Goal: Information Seeking & Learning: Learn about a topic

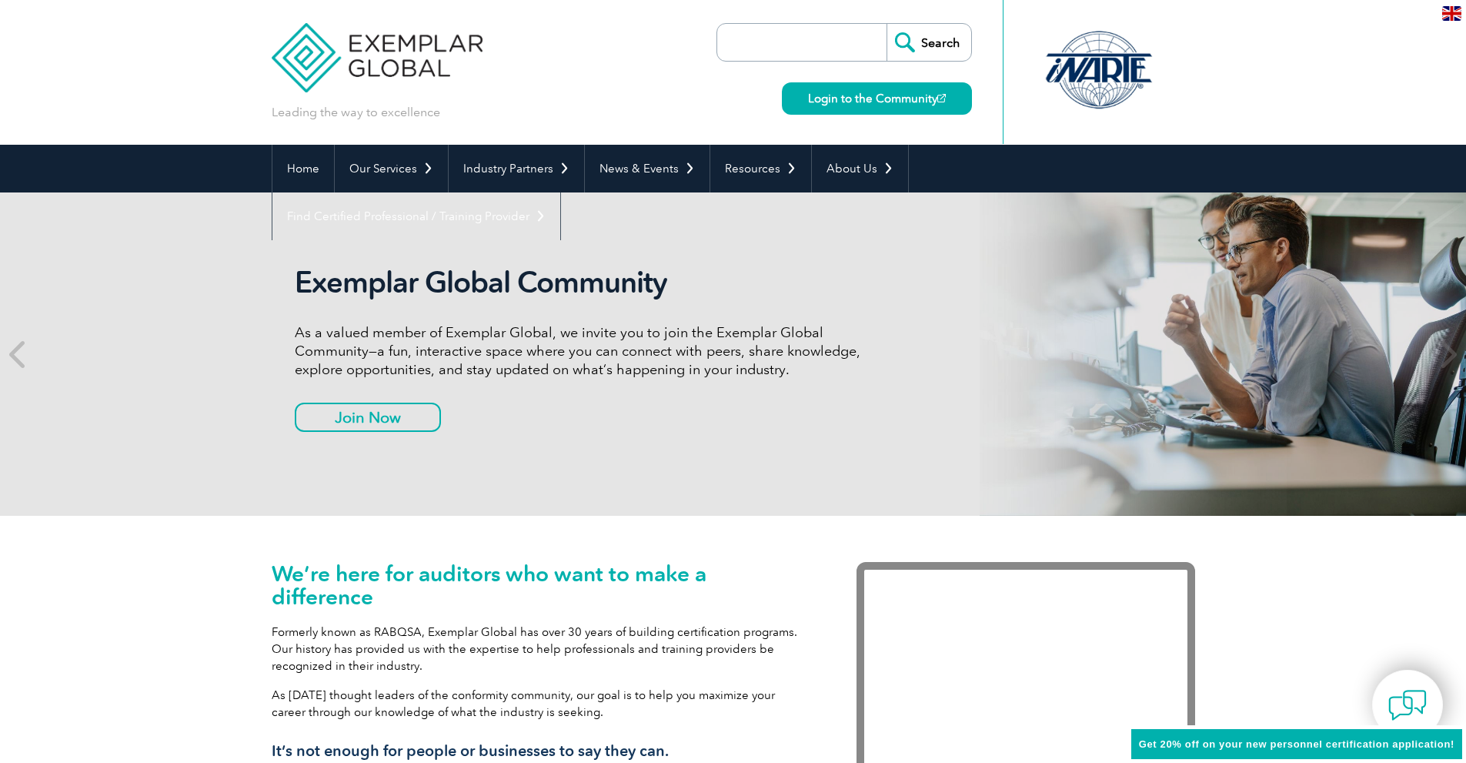
drag, startPoint x: 0, startPoint y: 0, endPoint x: 785, endPoint y: 42, distance: 786.2
click at [785, 42] on input "search" at bounding box center [806, 42] width 162 height 37
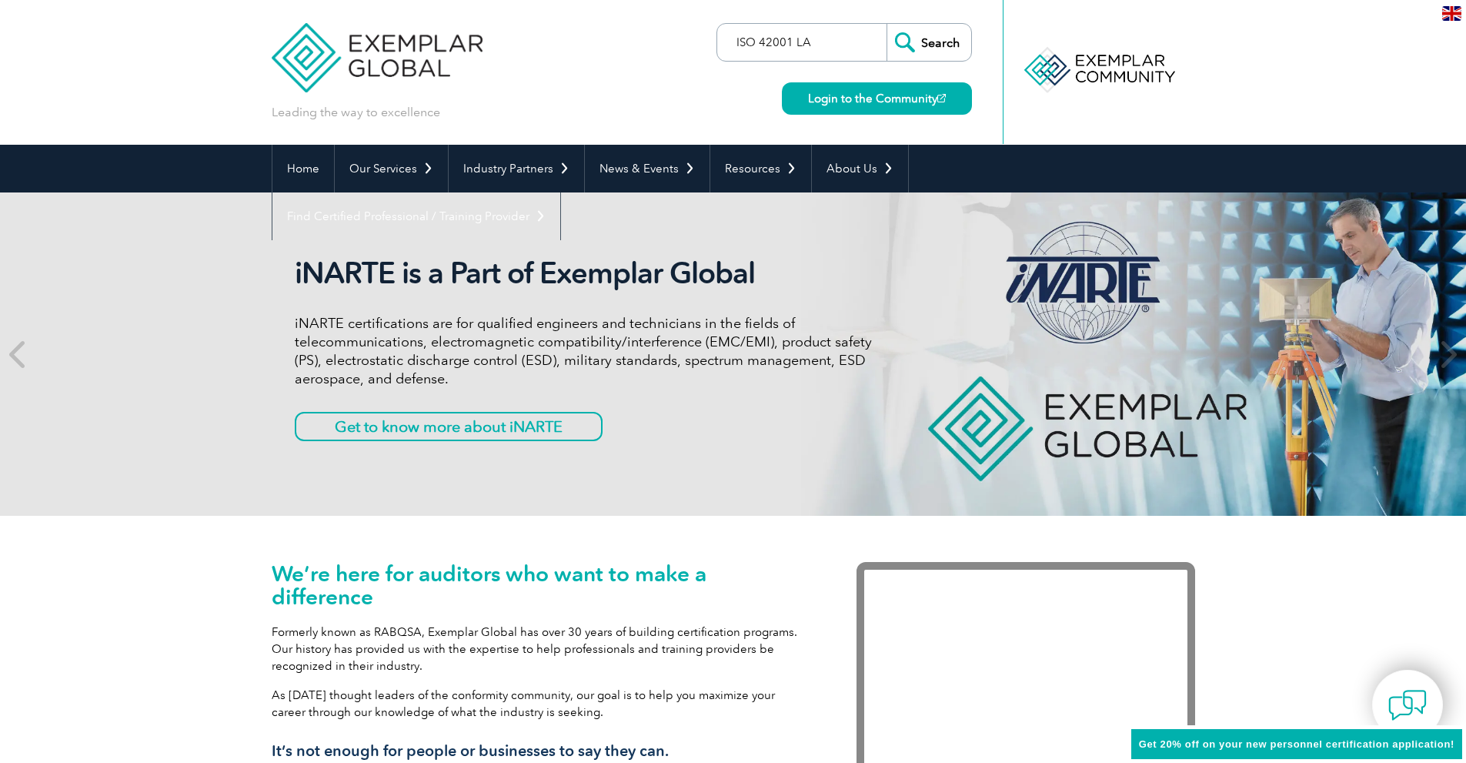
type input "ISO 42001 LA"
click at [947, 42] on input "Search" at bounding box center [929, 42] width 85 height 37
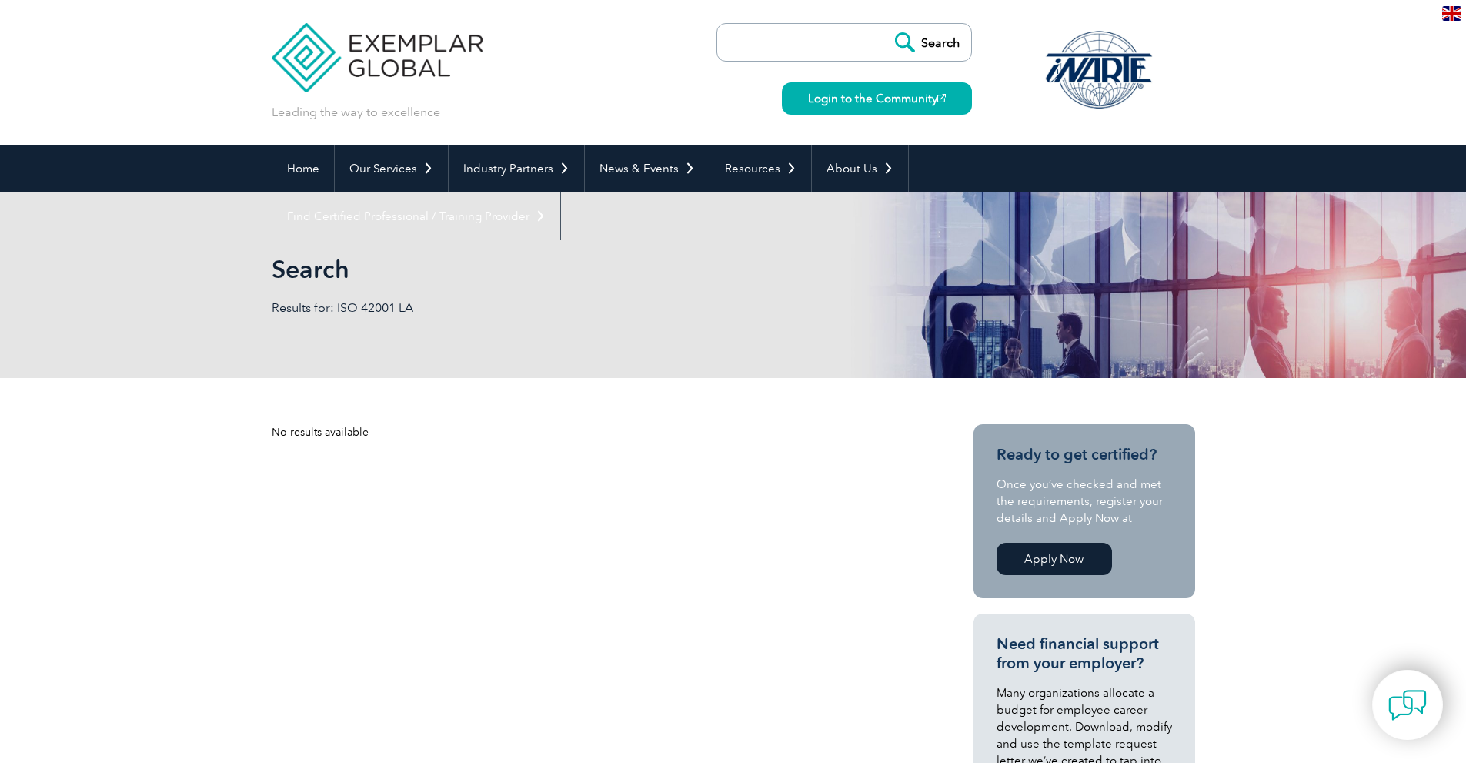
click at [364, 308] on p "Results for: ISO 42001 LA" at bounding box center [503, 307] width 462 height 17
click at [827, 45] on input "search" at bounding box center [806, 42] width 162 height 37
type input "22301"
click at [887, 24] on input "Search" at bounding box center [929, 42] width 85 height 37
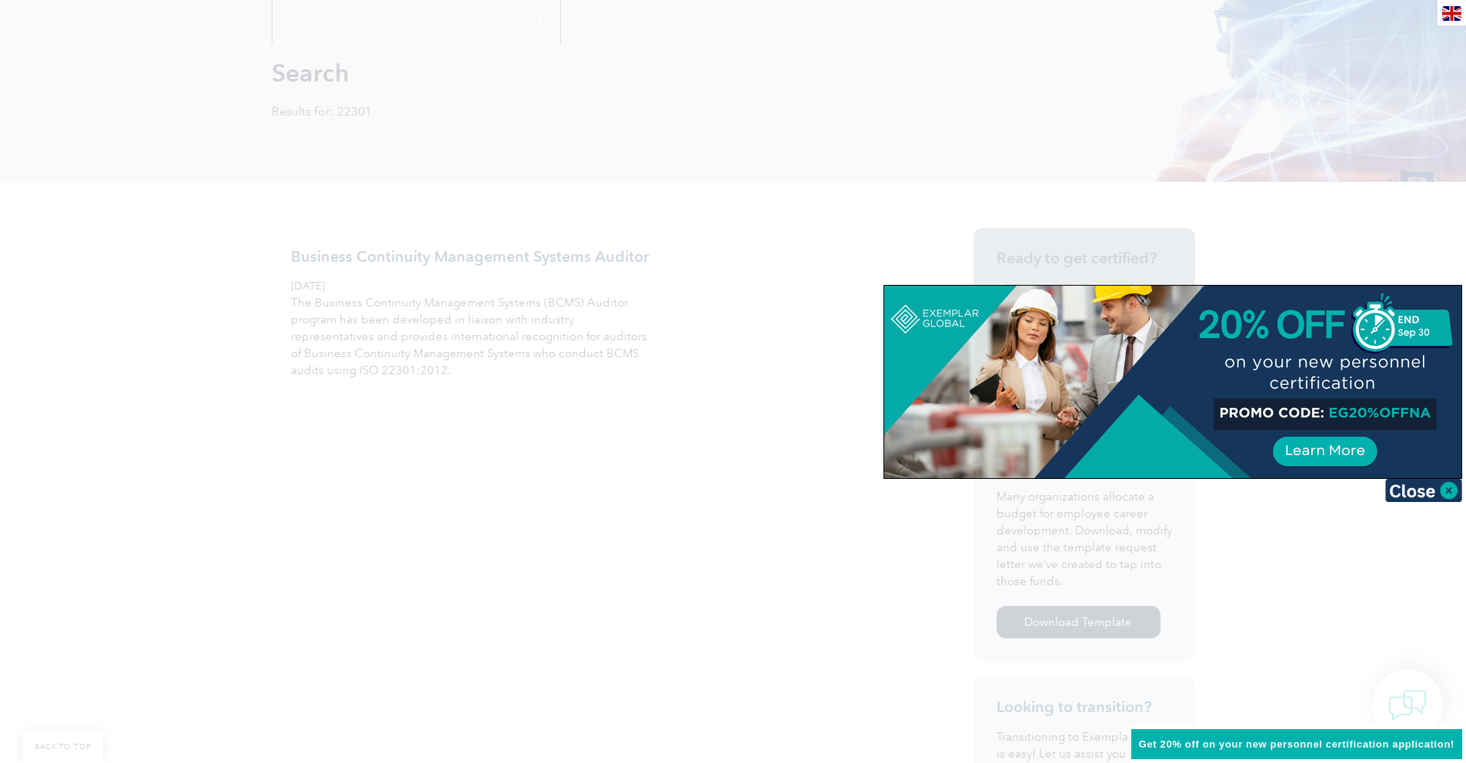
scroll to position [154, 0]
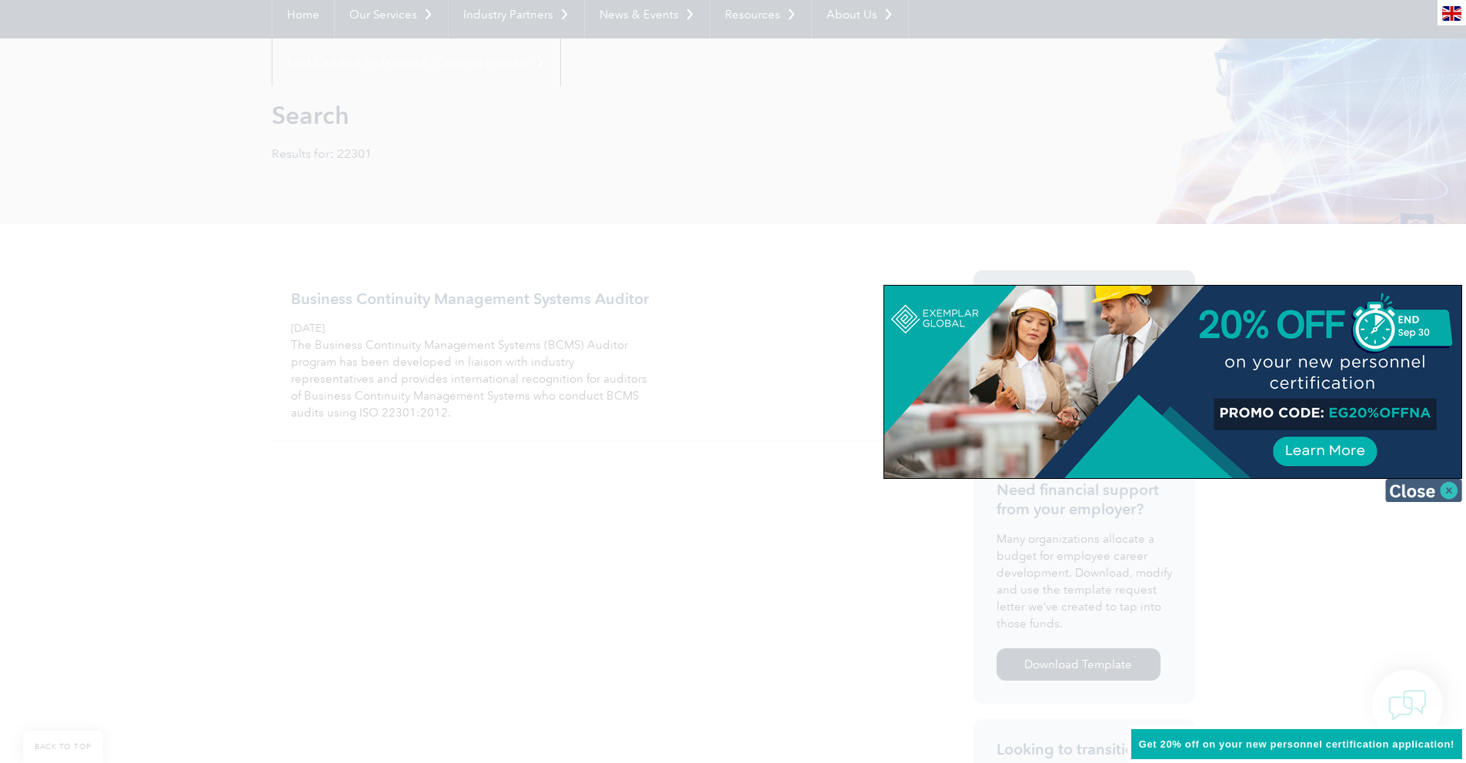
click at [1444, 490] on img at bounding box center [1423, 490] width 77 height 23
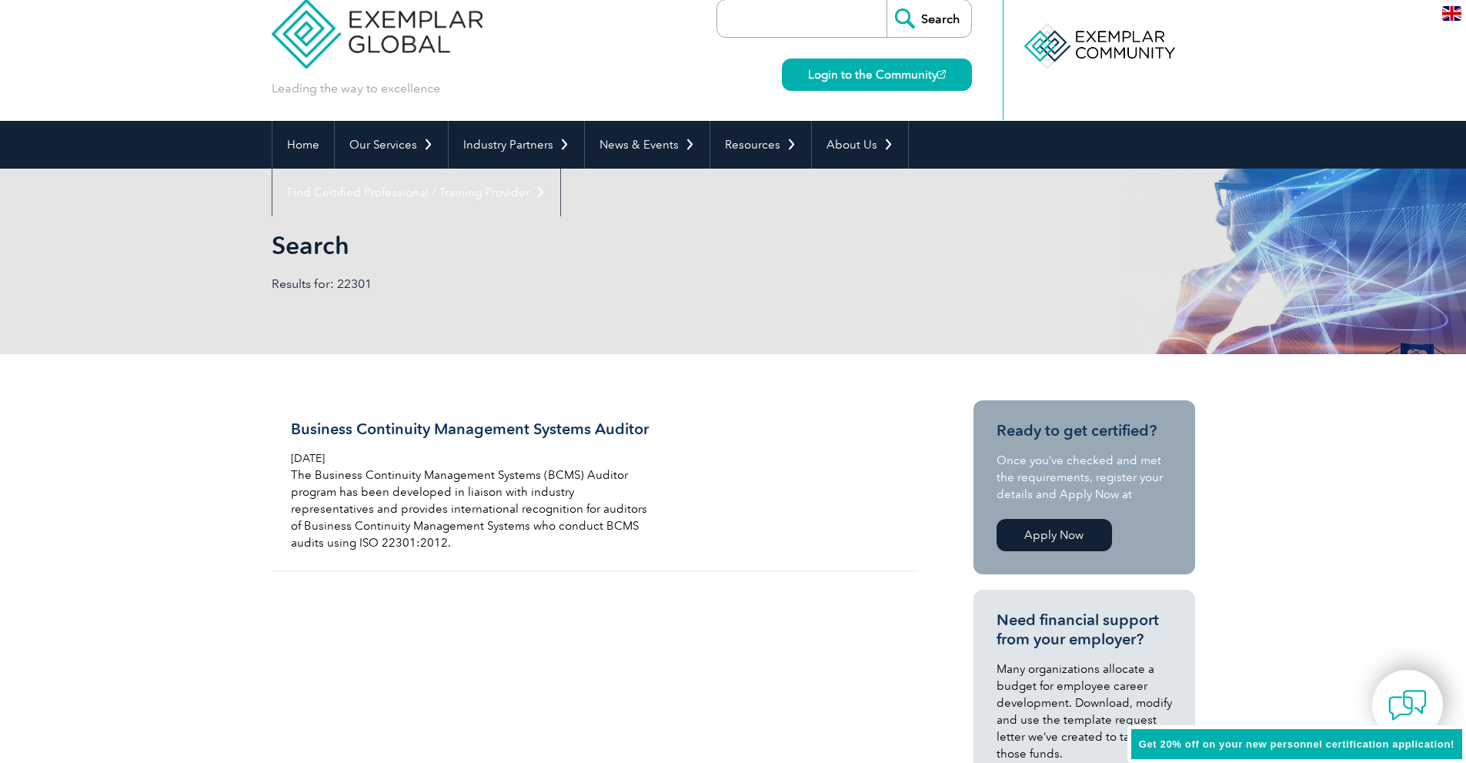
scroll to position [0, 0]
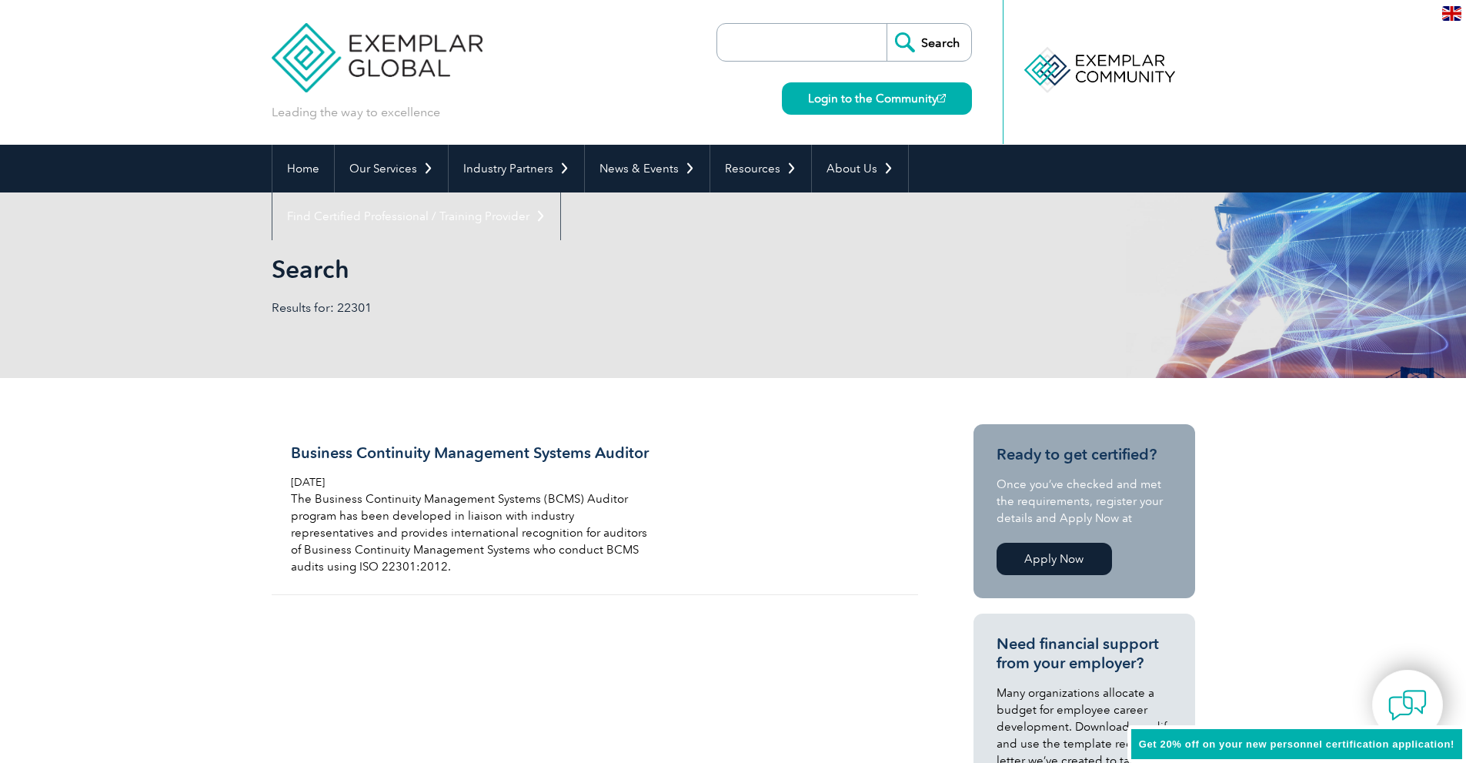
click at [859, 36] on input "search" at bounding box center [806, 42] width 162 height 37
type input "42001"
click at [938, 44] on input "Search" at bounding box center [929, 42] width 85 height 37
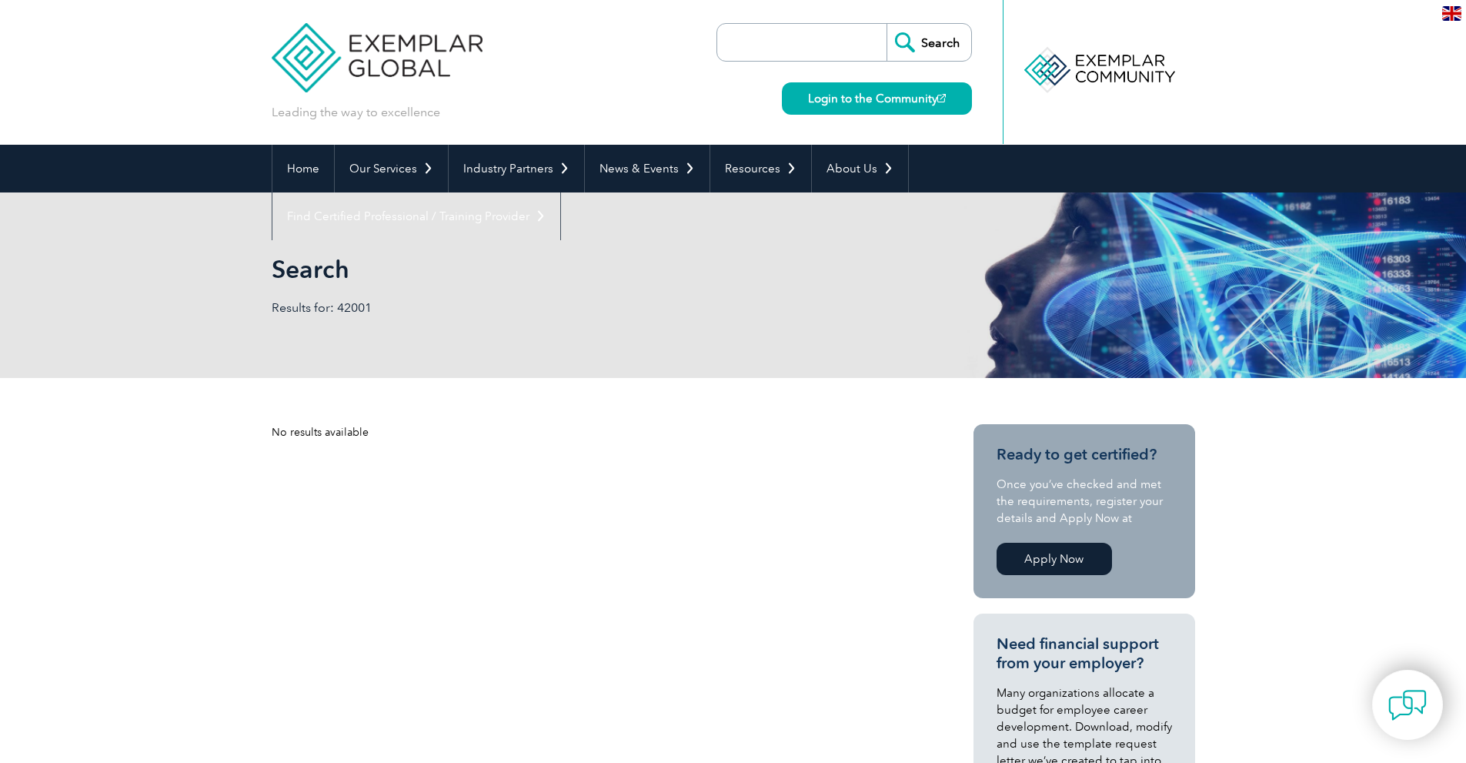
click at [406, 55] on img at bounding box center [378, 46] width 212 height 92
